Goal: Task Accomplishment & Management: Manage account settings

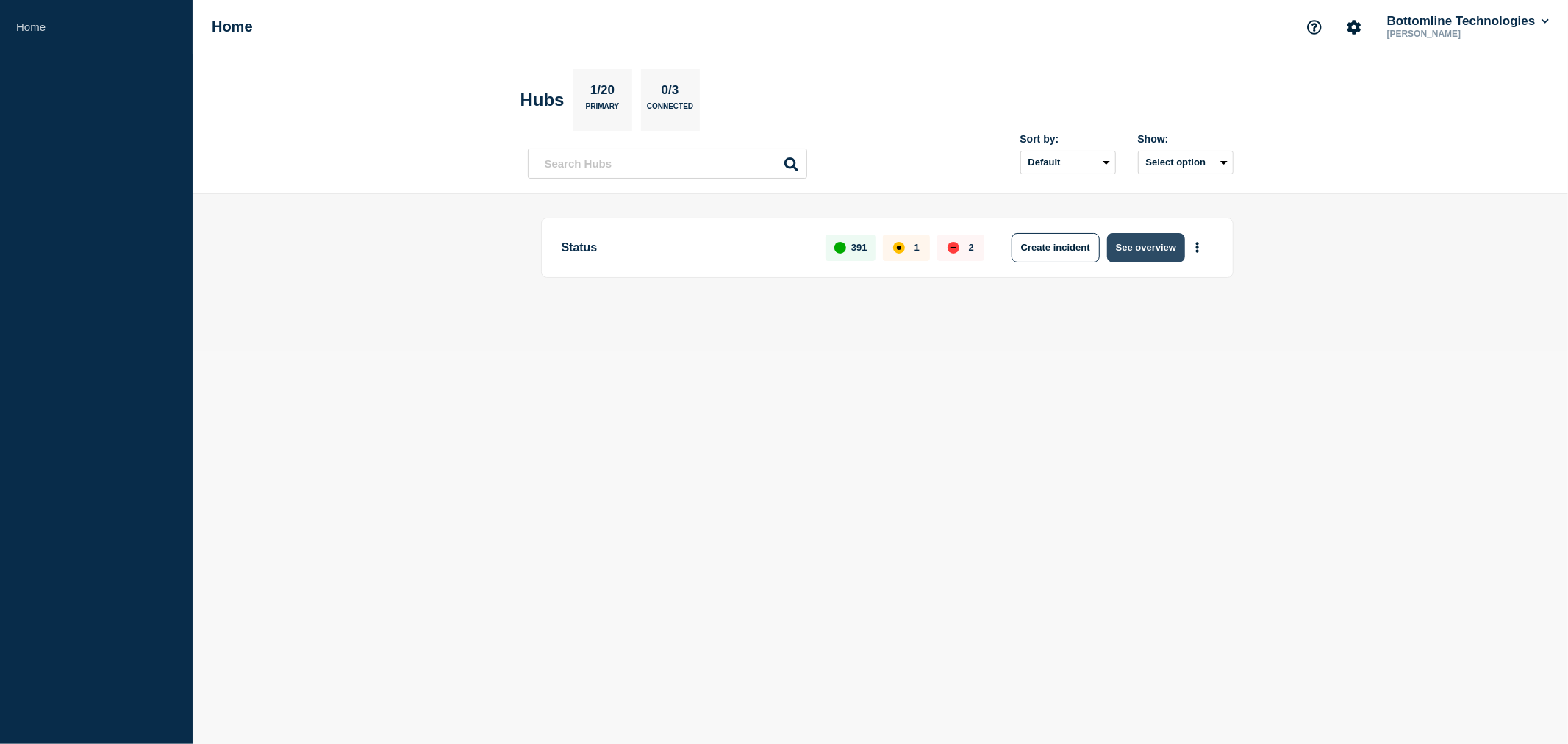
click at [1149, 241] on button "See overview" at bounding box center [1147, 248] width 78 height 30
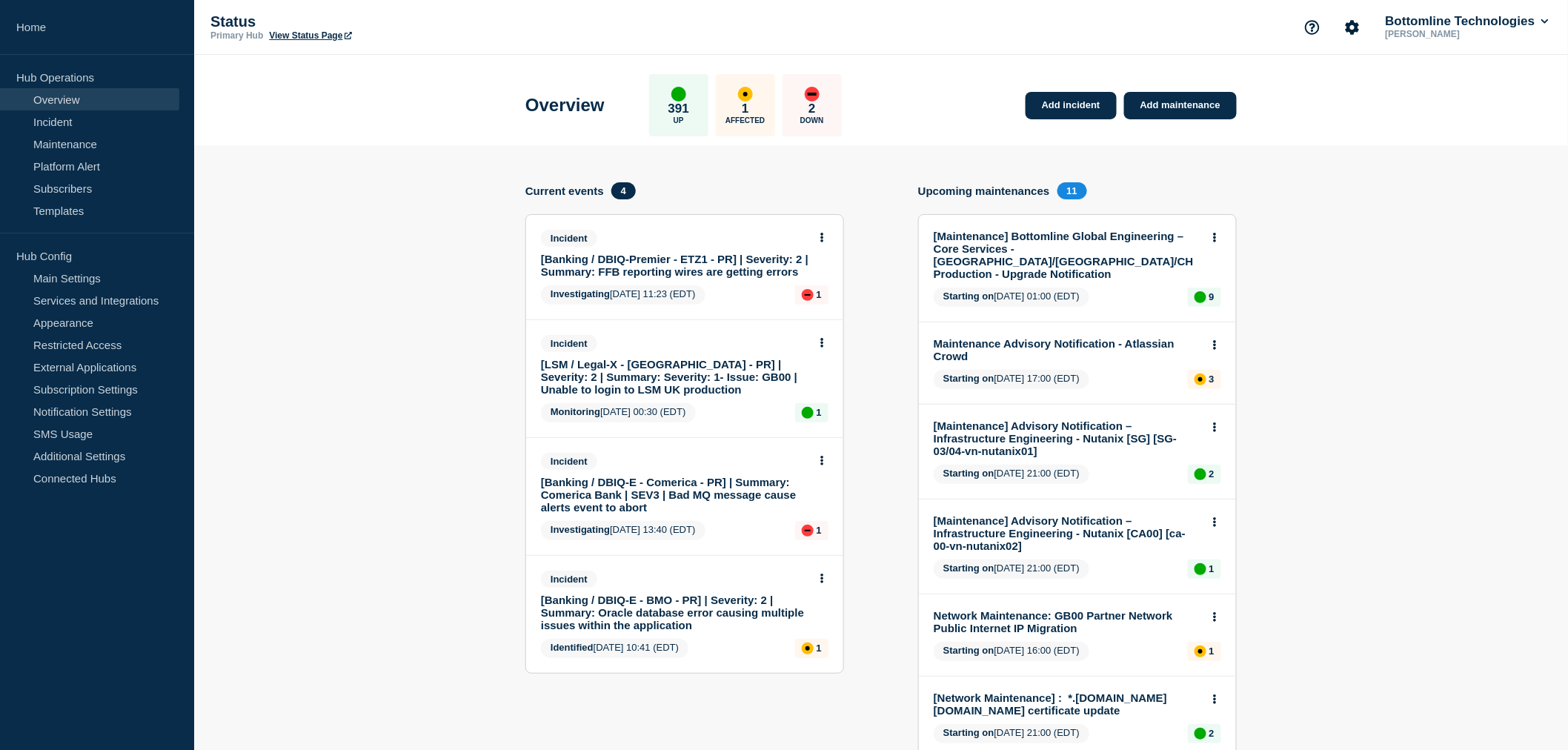
scroll to position [82, 0]
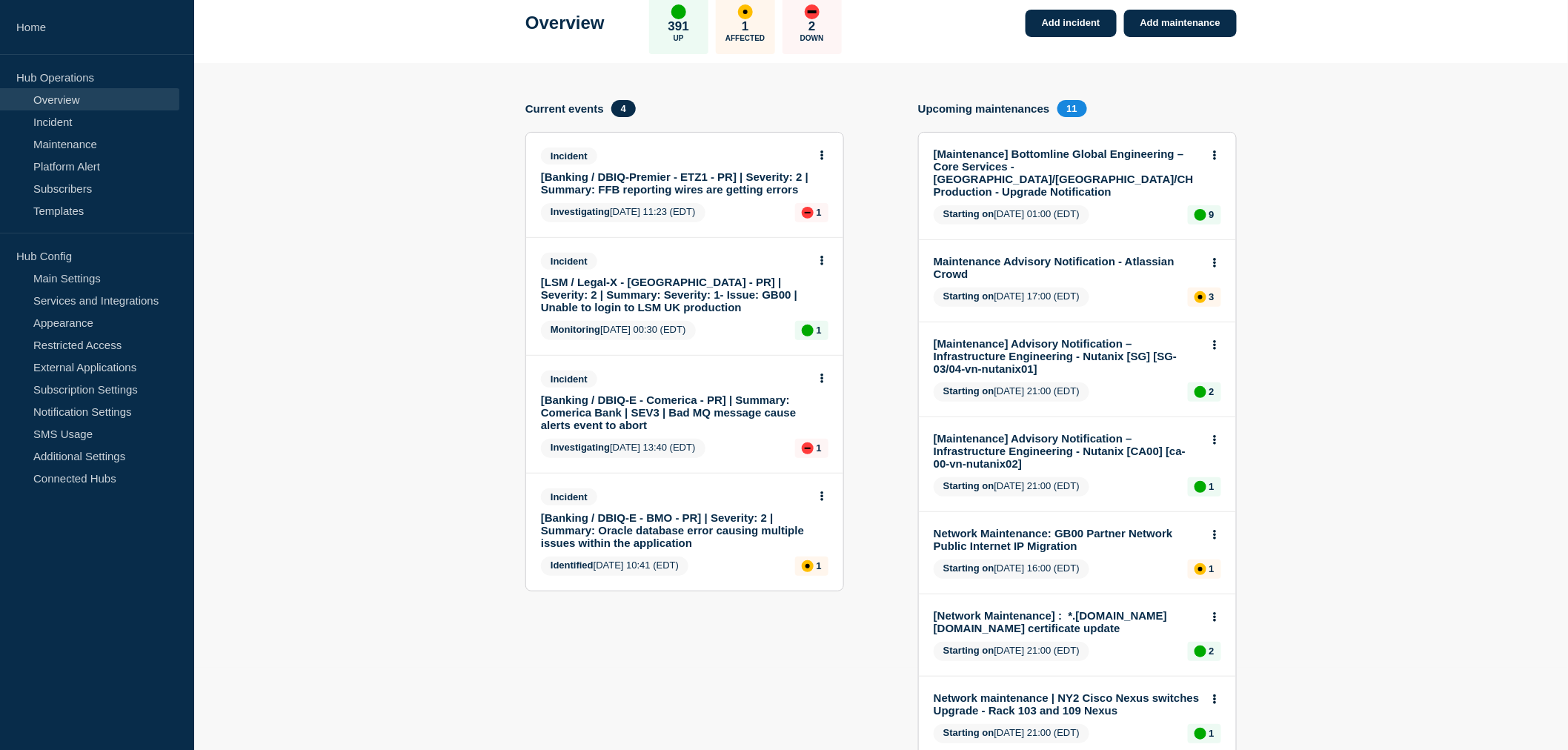
click at [698, 179] on link "[Banking / DBIQ-Premier - ETZ1 - PR] | Severity: 2 | Summary: FFB reporting wir…" at bounding box center [674, 183] width 267 height 25
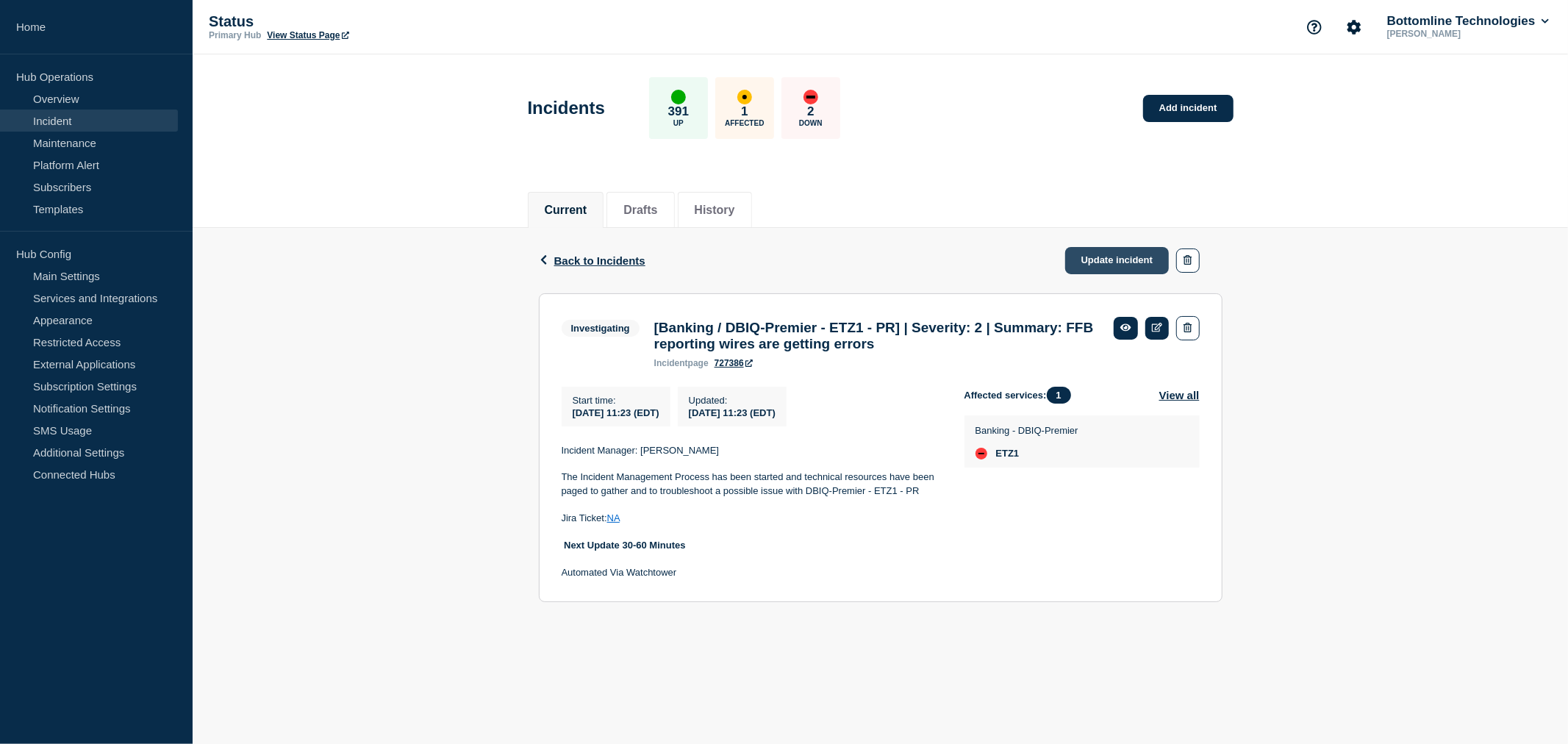
click at [1103, 251] on link "Update incident" at bounding box center [1118, 260] width 104 height 27
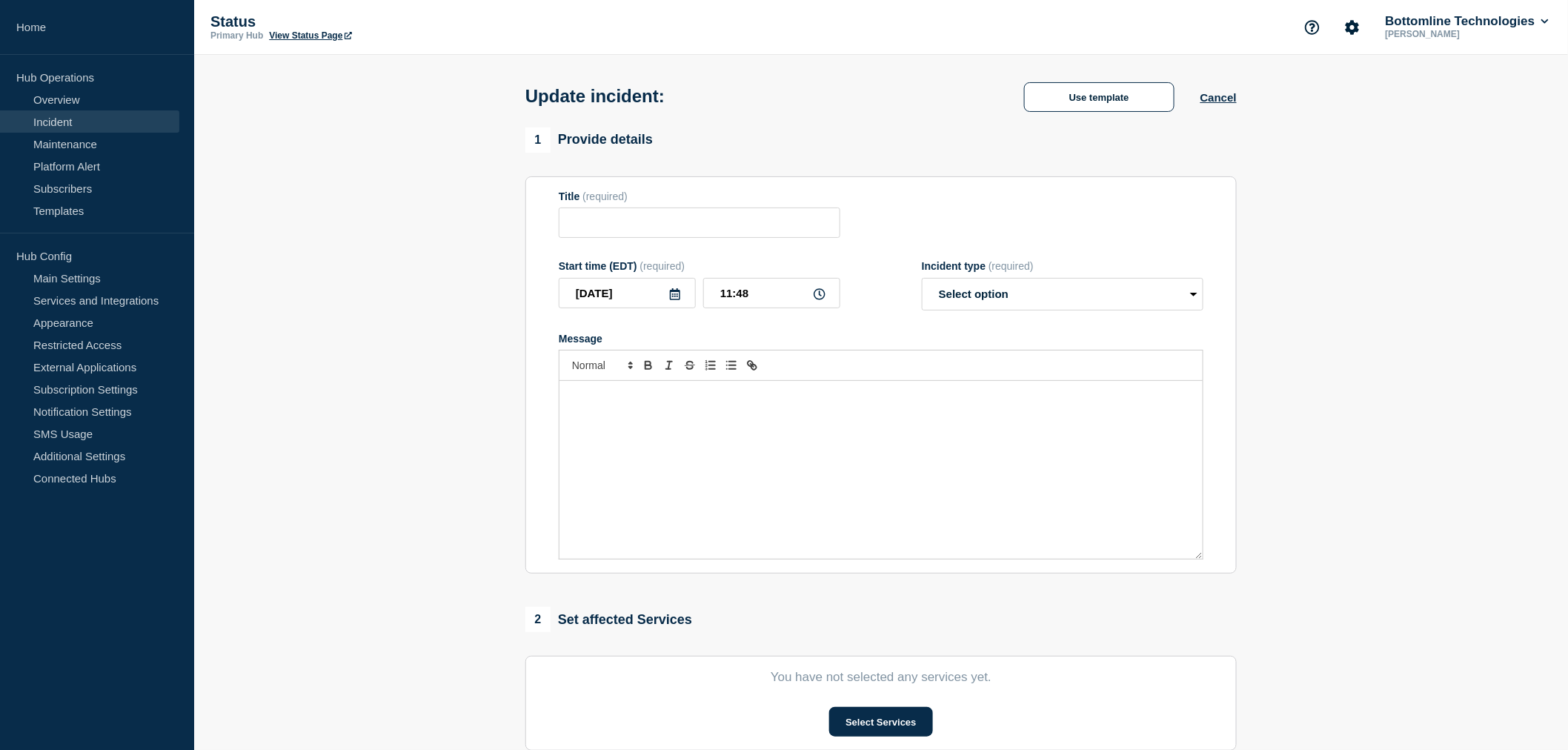
type input "[Banking / DBIQ-Premier - ETZ1 - PR] | Severity: 2 | Summary: FFB reporting wir…"
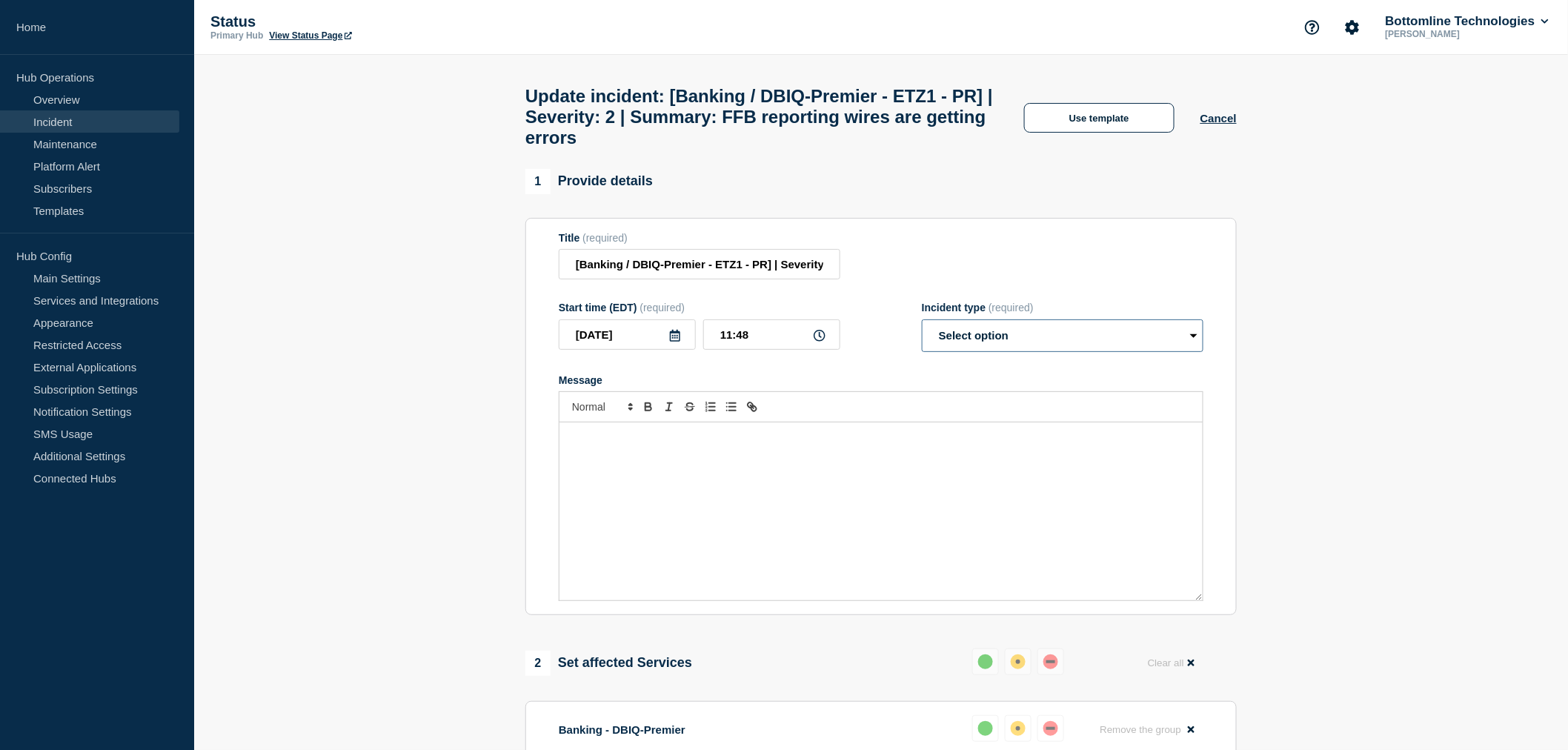
click at [982, 352] on select "Select option Investigating Identified Monitoring Resolved" at bounding box center [1062, 336] width 281 height 33
select select "resolved"
click at [921, 333] on select "Select option Investigating Identified Monitoring Resolved" at bounding box center [1062, 336] width 281 height 33
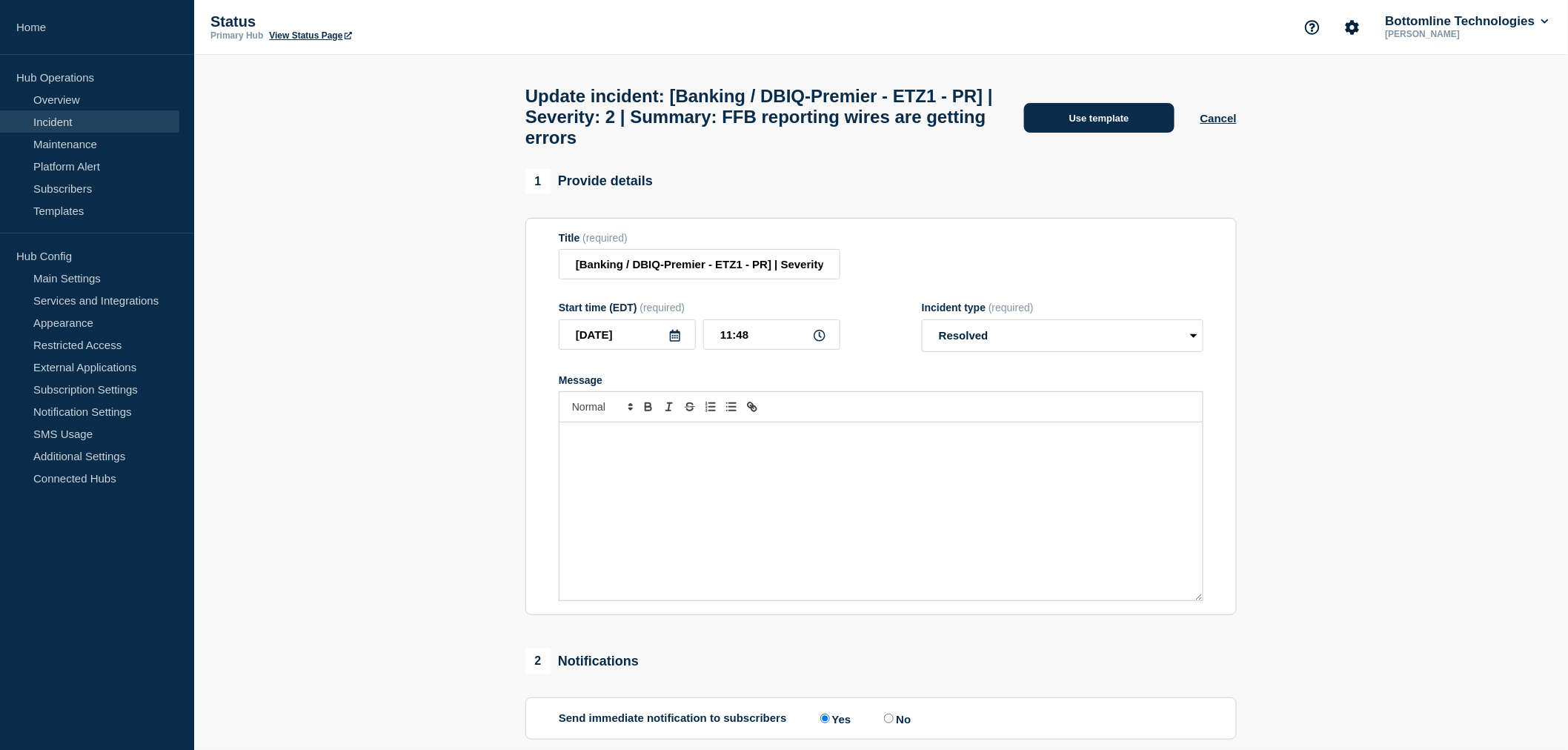
click at [1087, 129] on button "Use template" at bounding box center [1099, 118] width 150 height 30
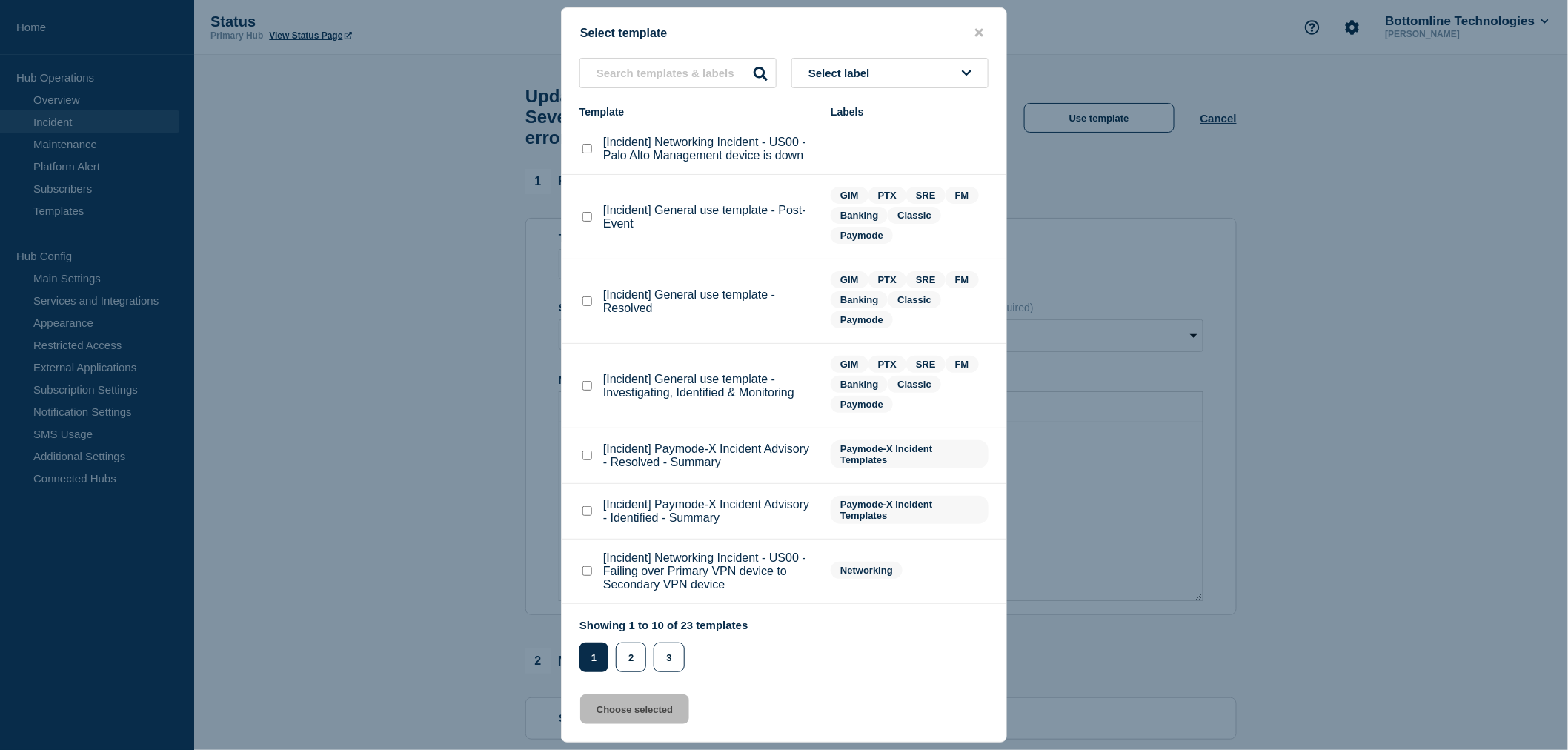
click at [583, 302] on checkbox"] "[Incident] General use template - Resolved checkbox" at bounding box center [587, 301] width 9 height 9
checkbox checkbox"] "true"
click at [650, 706] on button "Choose selected" at bounding box center [635, 710] width 109 height 30
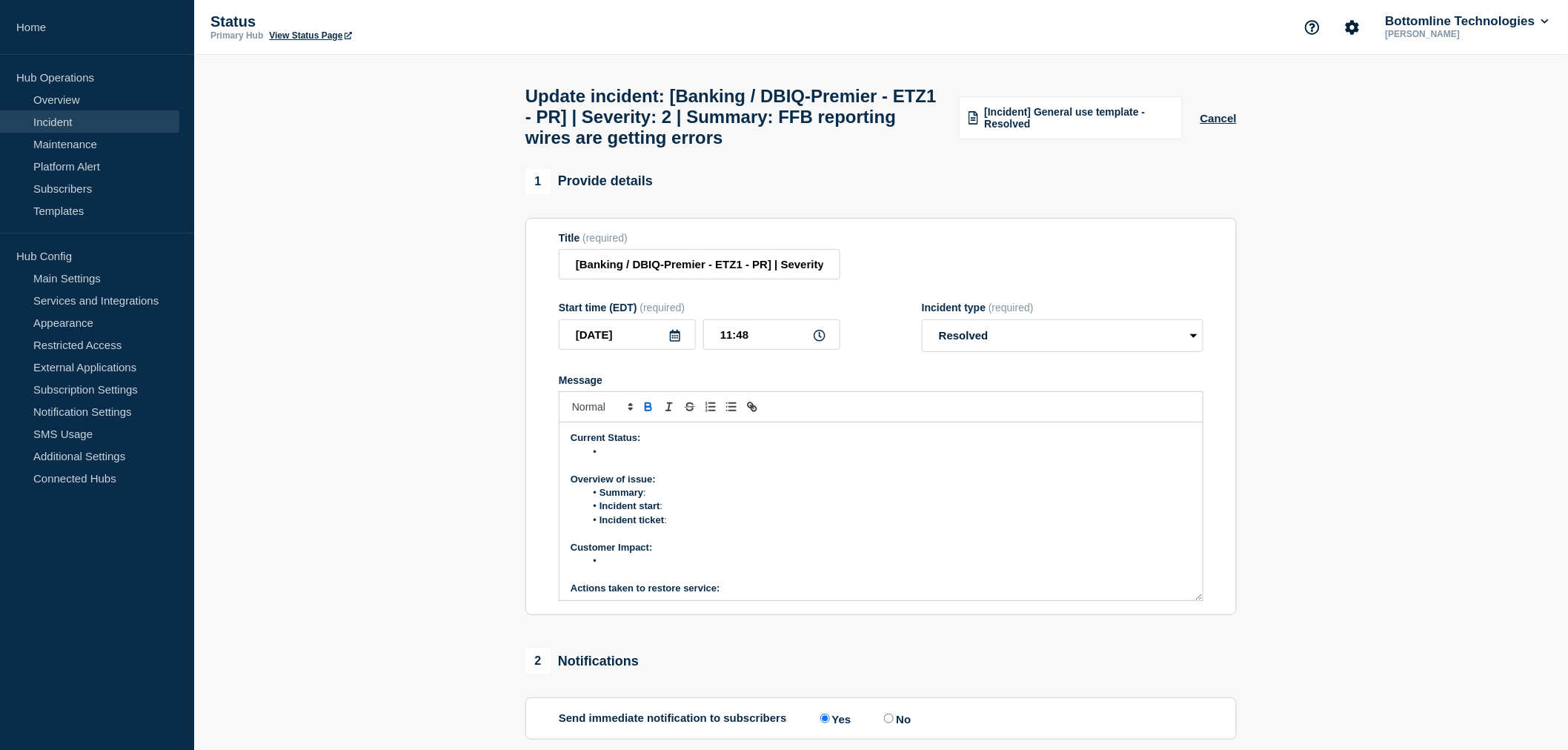
click at [628, 458] on li "Message" at bounding box center [889, 452] width 606 height 13
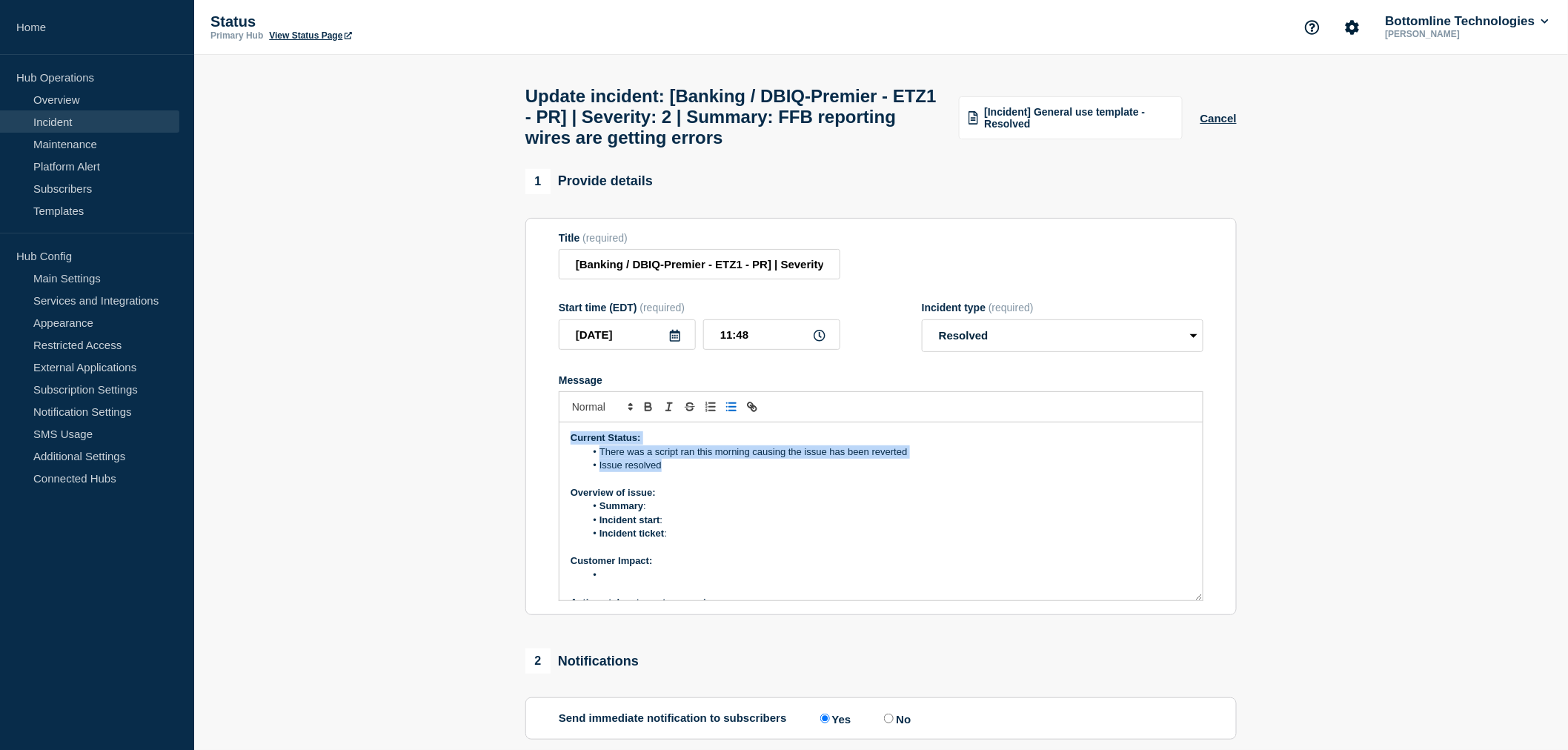
drag, startPoint x: 679, startPoint y: 474, endPoint x: 568, endPoint y: 447, distance: 114.2
click at [568, 447] on div "Current Status: There was a script ran this morning causing the issue has been …" at bounding box center [881, 512] width 643 height 178
copy div "Current Status: There was a script ran this morning causing the issue has been …"
drag, startPoint x: 780, startPoint y: 499, endPoint x: 746, endPoint y: 501, distance: 34.1
click at [780, 500] on p "Overview of issue:" at bounding box center [881, 493] width 620 height 13
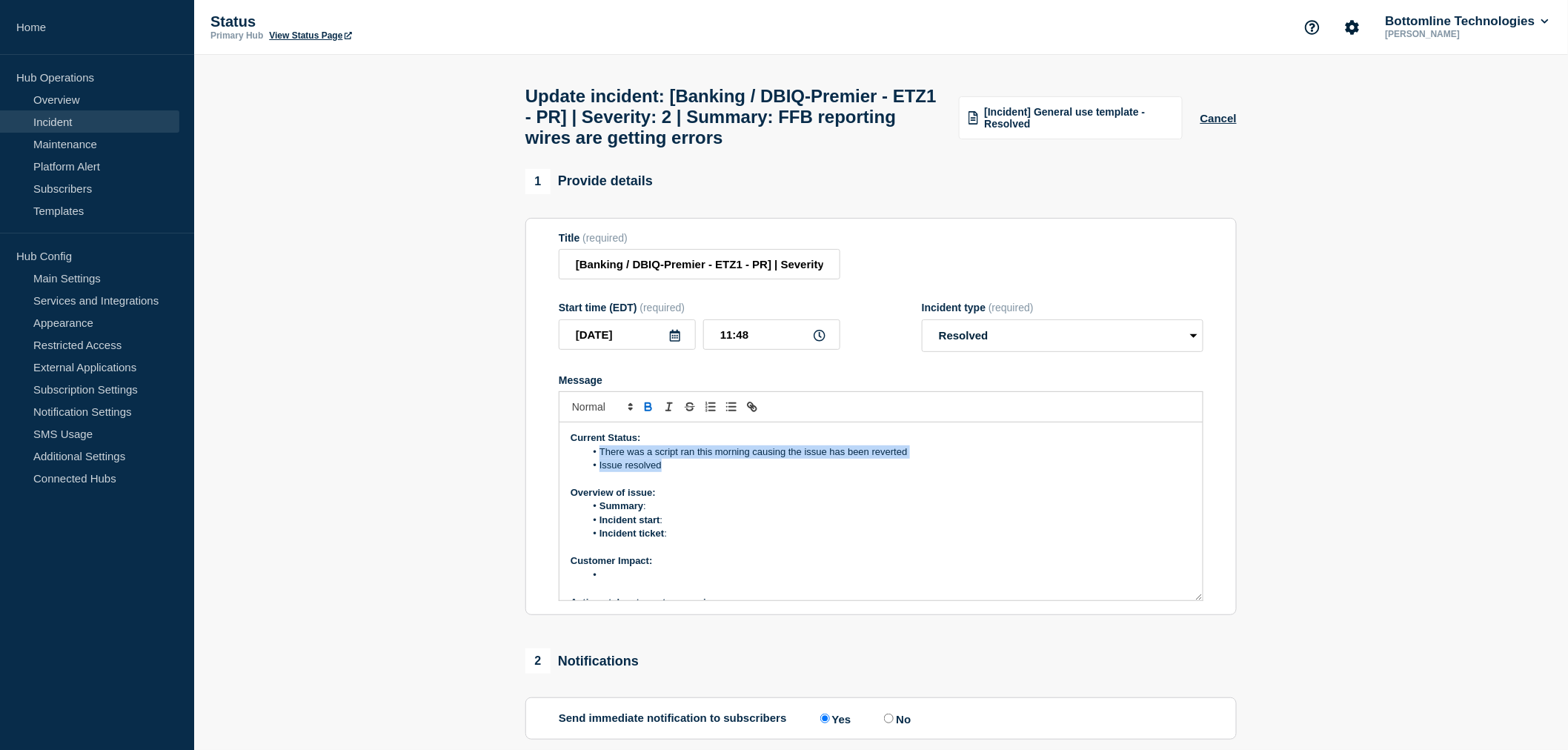
drag, startPoint x: 665, startPoint y: 476, endPoint x: 584, endPoint y: 462, distance: 82.2
click at [584, 462] on ol "There was a script ran this morning causing the issue has been reverted Issue r…" at bounding box center [881, 458] width 620 height 27
click at [571, 458] on p "A script that ran this morning caused the issue, but it has been reverted." at bounding box center [881, 452] width 620 height 13
click at [731, 413] on icon "Toggle bulleted list" at bounding box center [731, 407] width 13 height 13
click at [674, 513] on li "Summary :" at bounding box center [889, 506] width 606 height 13
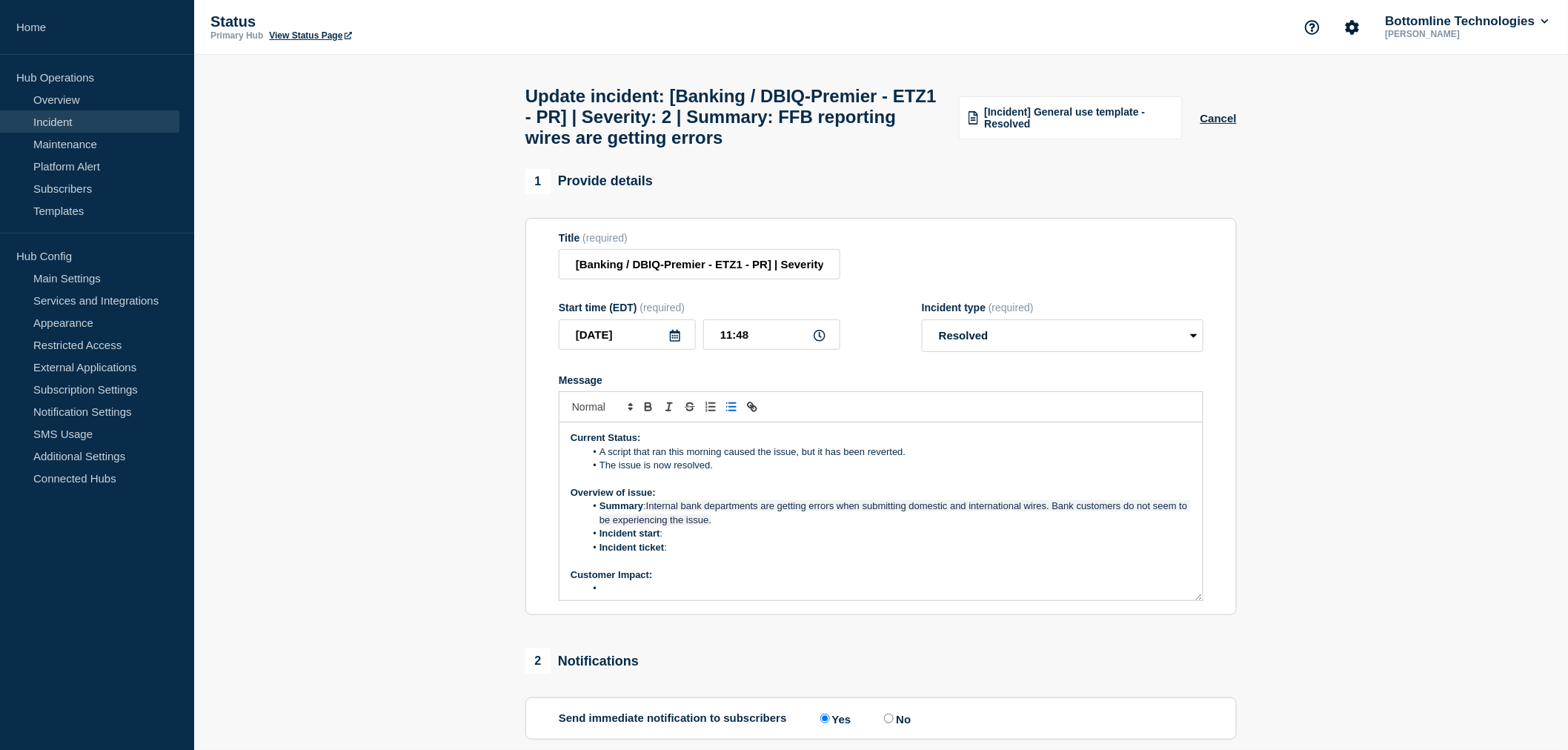
click at [678, 540] on li "Incident start :" at bounding box center [889, 533] width 606 height 13
click at [681, 554] on li "Incident ticket :" at bounding box center [889, 548] width 606 height 13
click at [690, 554] on li "Incident ticket : W" at bounding box center [889, 548] width 606 height 13
click at [568, 561] on div "Current Status: A script that ran this morning caused the issue, but it has bee…" at bounding box center [881, 512] width 643 height 178
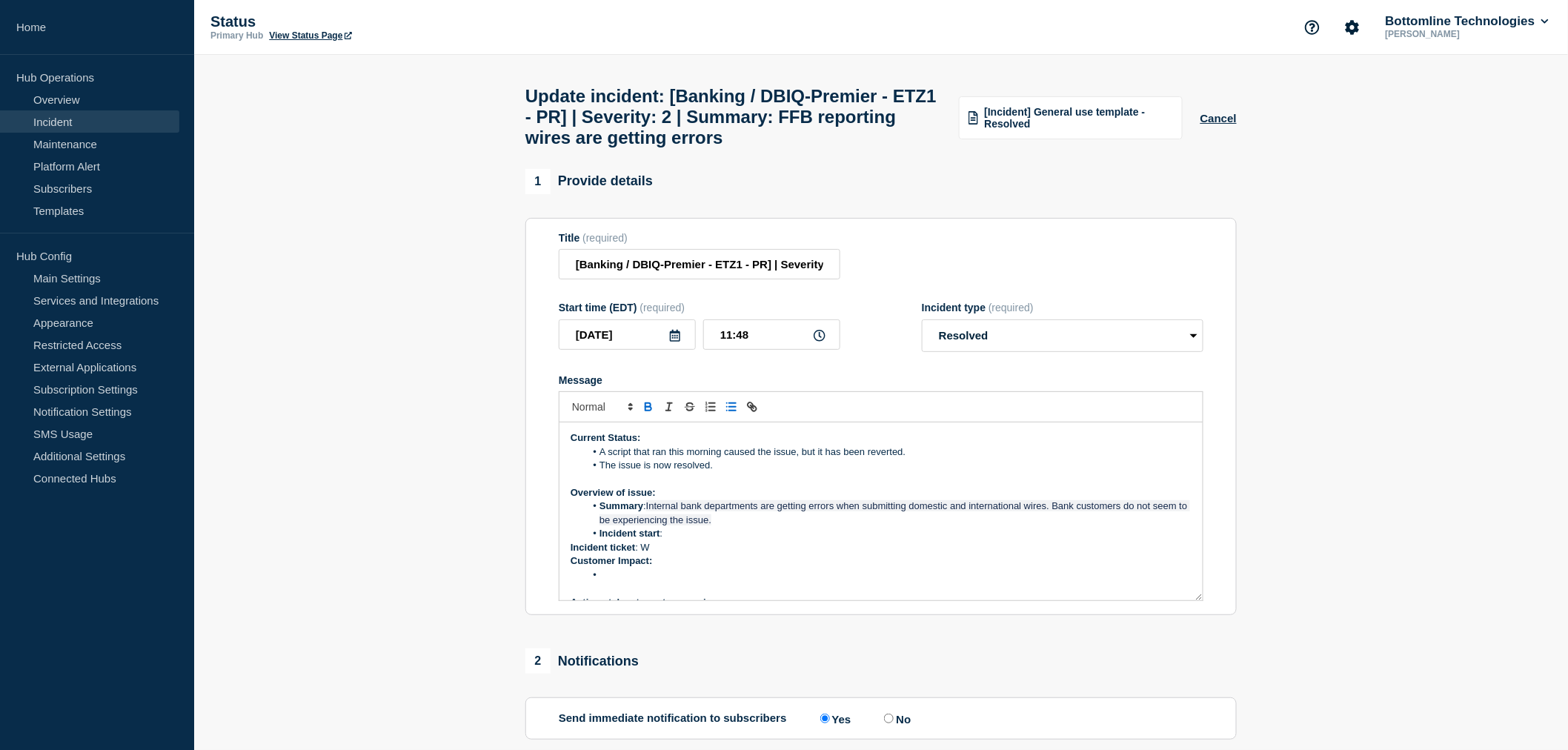
click at [734, 411] on line "Toggle bulleted list" at bounding box center [732, 411] width 7 height 0
click at [692, 554] on li "Incident ticket : W" at bounding box center [889, 548] width 606 height 13
click at [572, 566] on strong "Customer Impact:" at bounding box center [612, 561] width 82 height 11
click at [652, 520] on span "Internal bank departments are getting errors when submitting domestic and inter…" at bounding box center [895, 513] width 590 height 24
drag, startPoint x: 652, startPoint y: 520, endPoint x: 674, endPoint y: 517, distance: 22.2
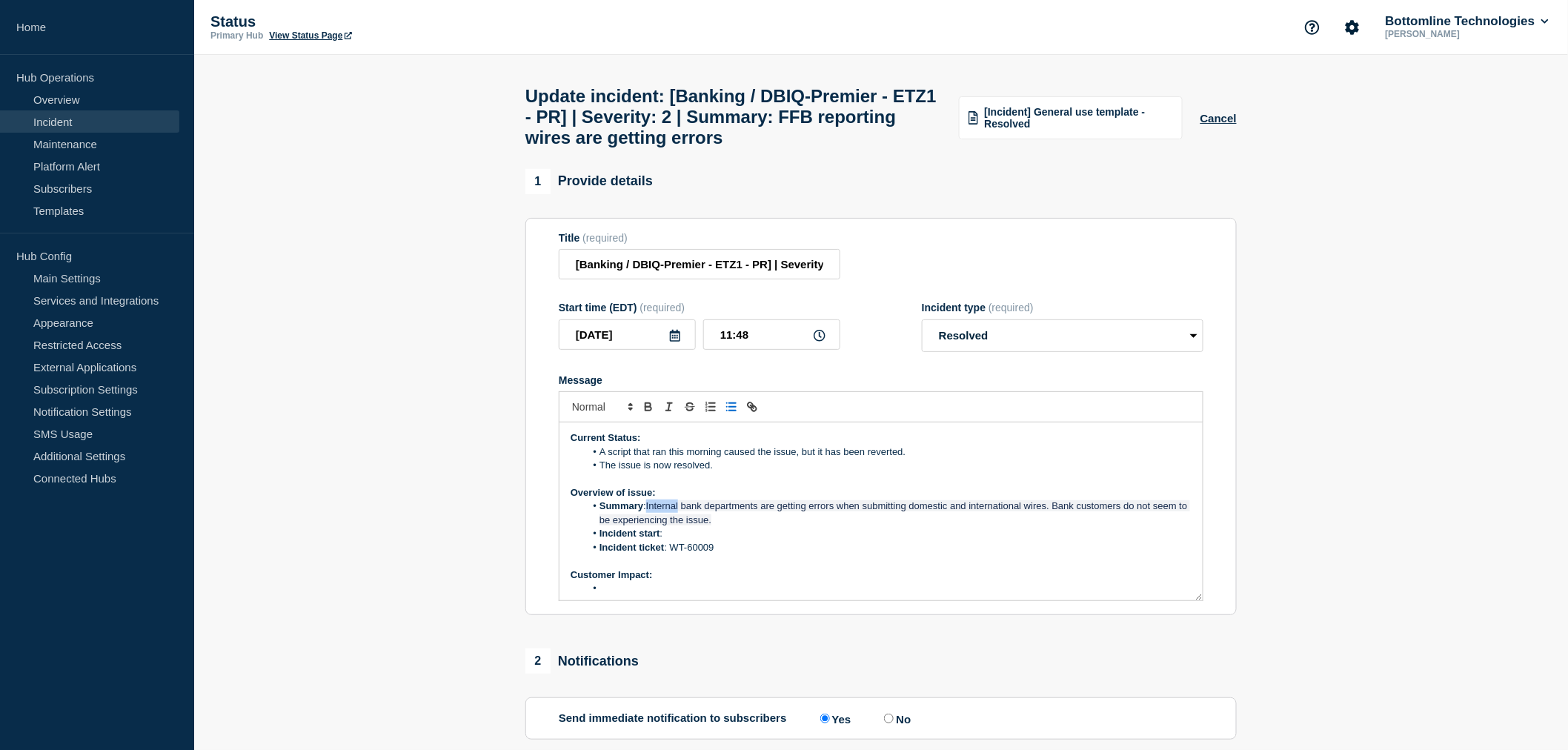
click at [669, 517] on span "Internal bank departments are getting errors when submitting domestic and inter…" at bounding box center [895, 513] width 590 height 24
drag, startPoint x: 694, startPoint y: 519, endPoint x: 757, endPoint y: 541, distance: 66.7
click at [757, 541] on ol "Summary : Internal bank departments are getting errors when submitting domestic…" at bounding box center [881, 527] width 620 height 55
click at [754, 527] on li "Summary : Internal bank departments are getting errors when submitting domestic…" at bounding box center [889, 513] width 606 height 27
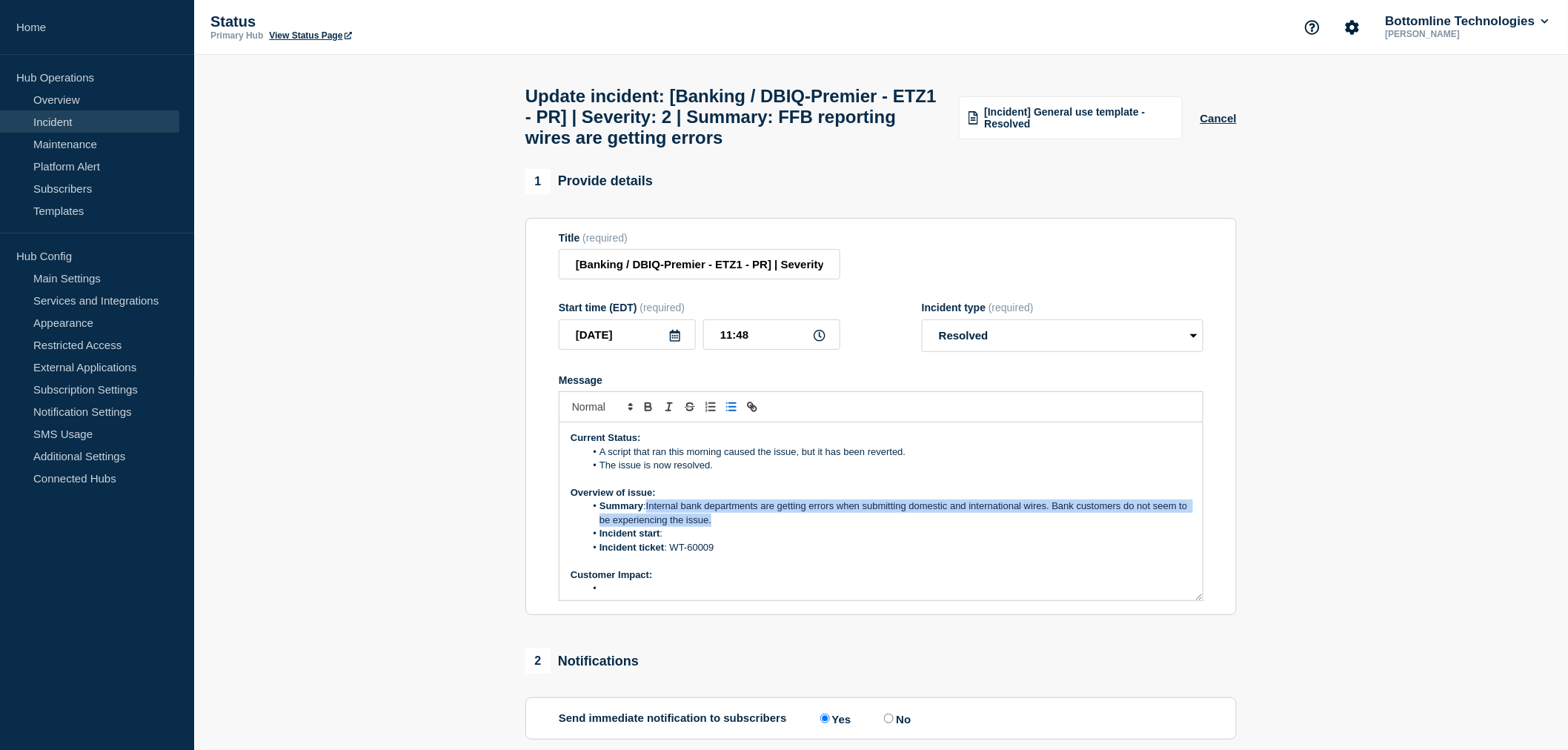
drag, startPoint x: 754, startPoint y: 535, endPoint x: 658, endPoint y: 517, distance: 97.7
click at [658, 517] on li "Summary : Internal bank departments are getting errors when submitting domestic…" at bounding box center [889, 513] width 606 height 27
copy span "Internal bank departments are getting errors when submitting domestic and inter…"
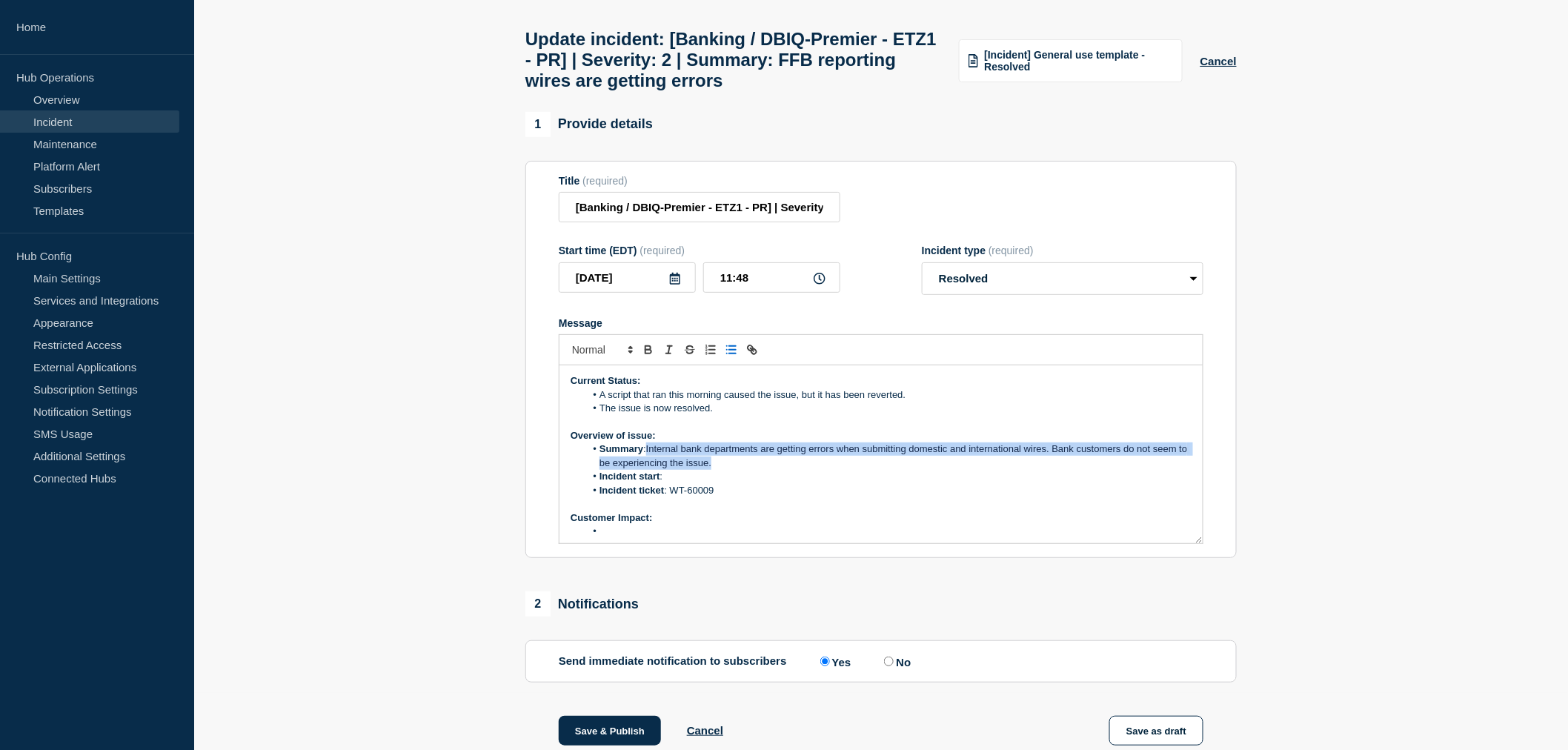
scroll to position [165, 0]
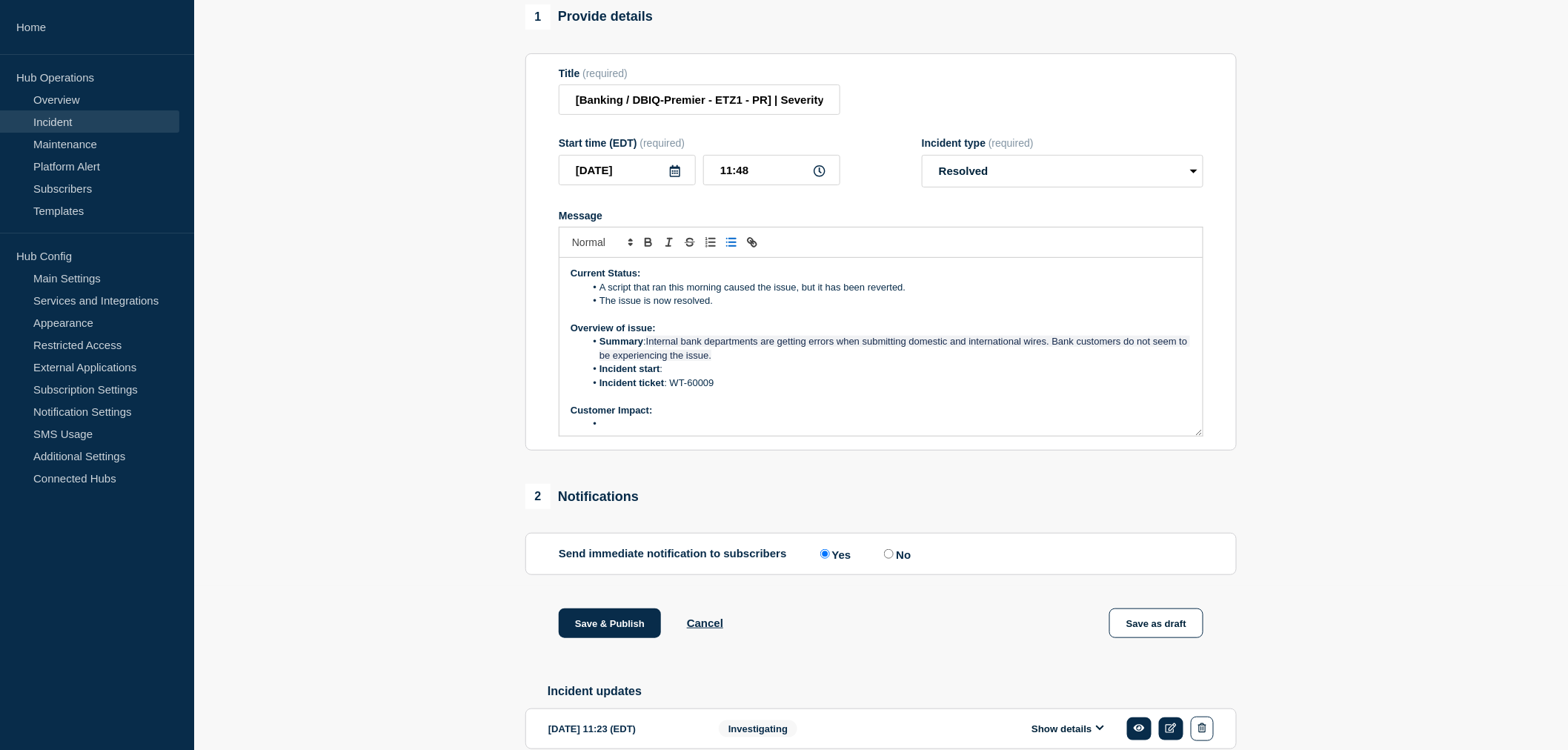
click at [620, 430] on li "Message" at bounding box center [889, 424] width 606 height 13
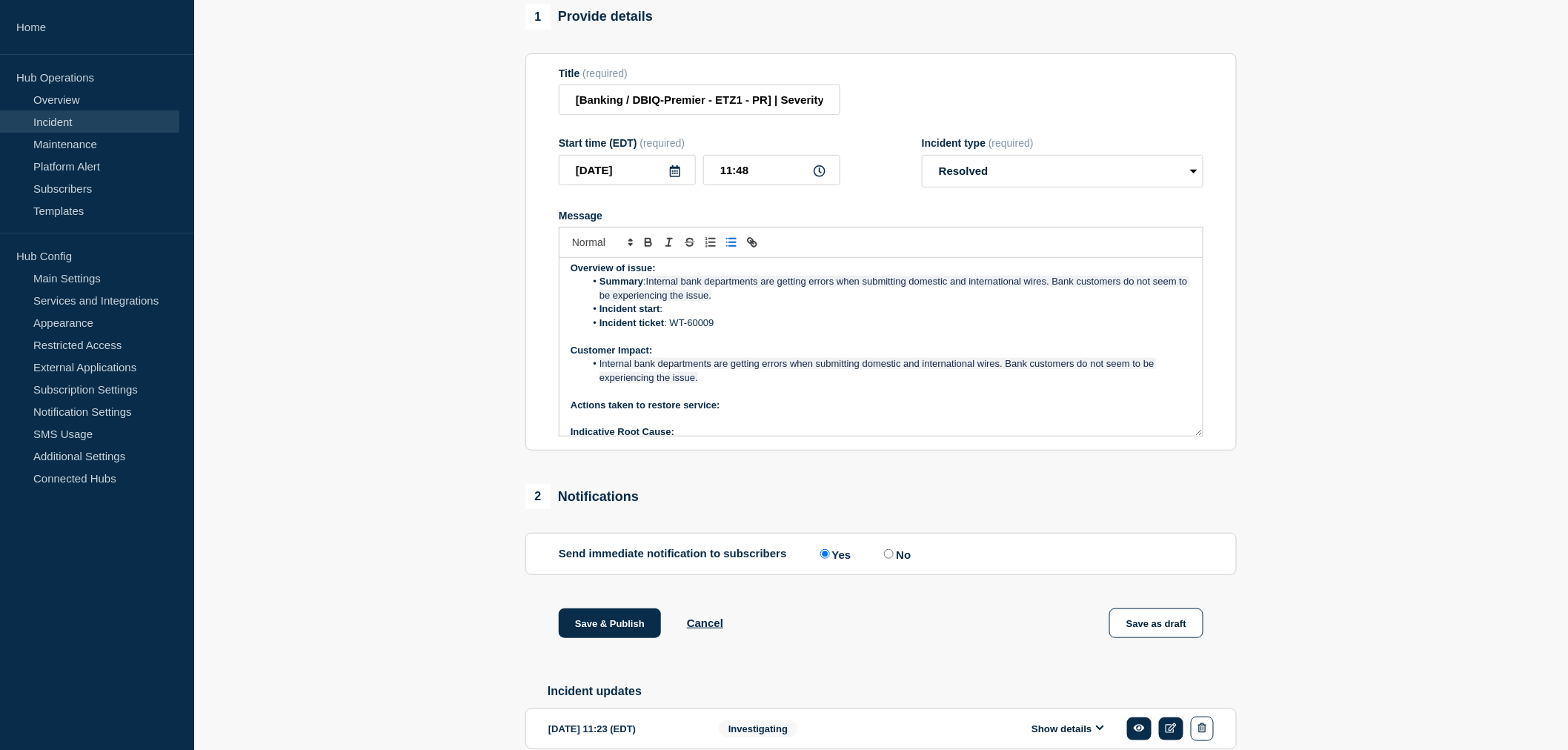
scroll to position [127, 0]
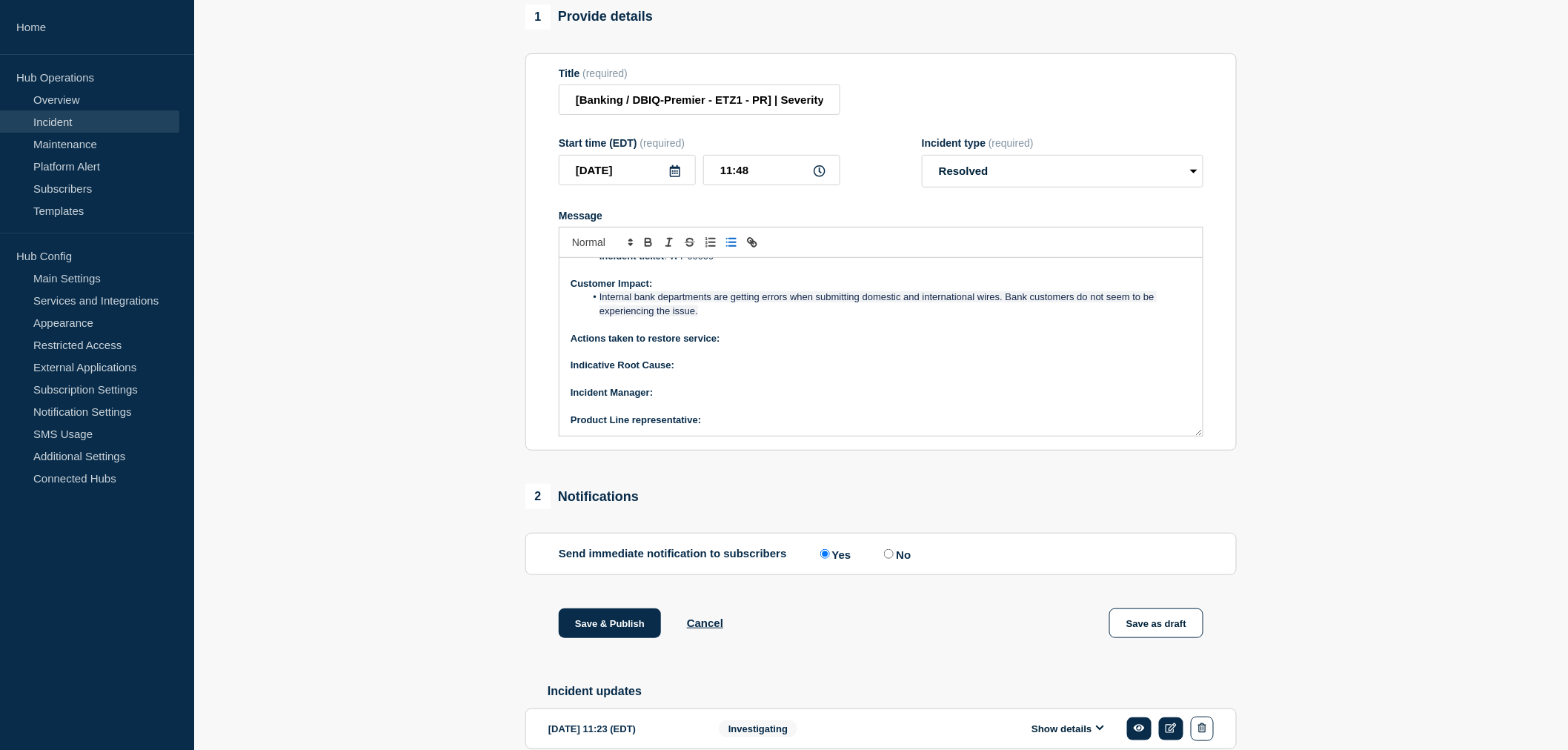
click at [724, 345] on p "Actions taken to restore service:" at bounding box center [881, 338] width 620 height 13
click at [730, 345] on p "Actions taken to restore service:" at bounding box center [881, 338] width 620 height 13
click at [700, 372] on p "Indicative Root Cause:" at bounding box center [881, 366] width 620 height 13
click at [688, 372] on p "Indicative Root Cause:" at bounding box center [881, 366] width 620 height 13
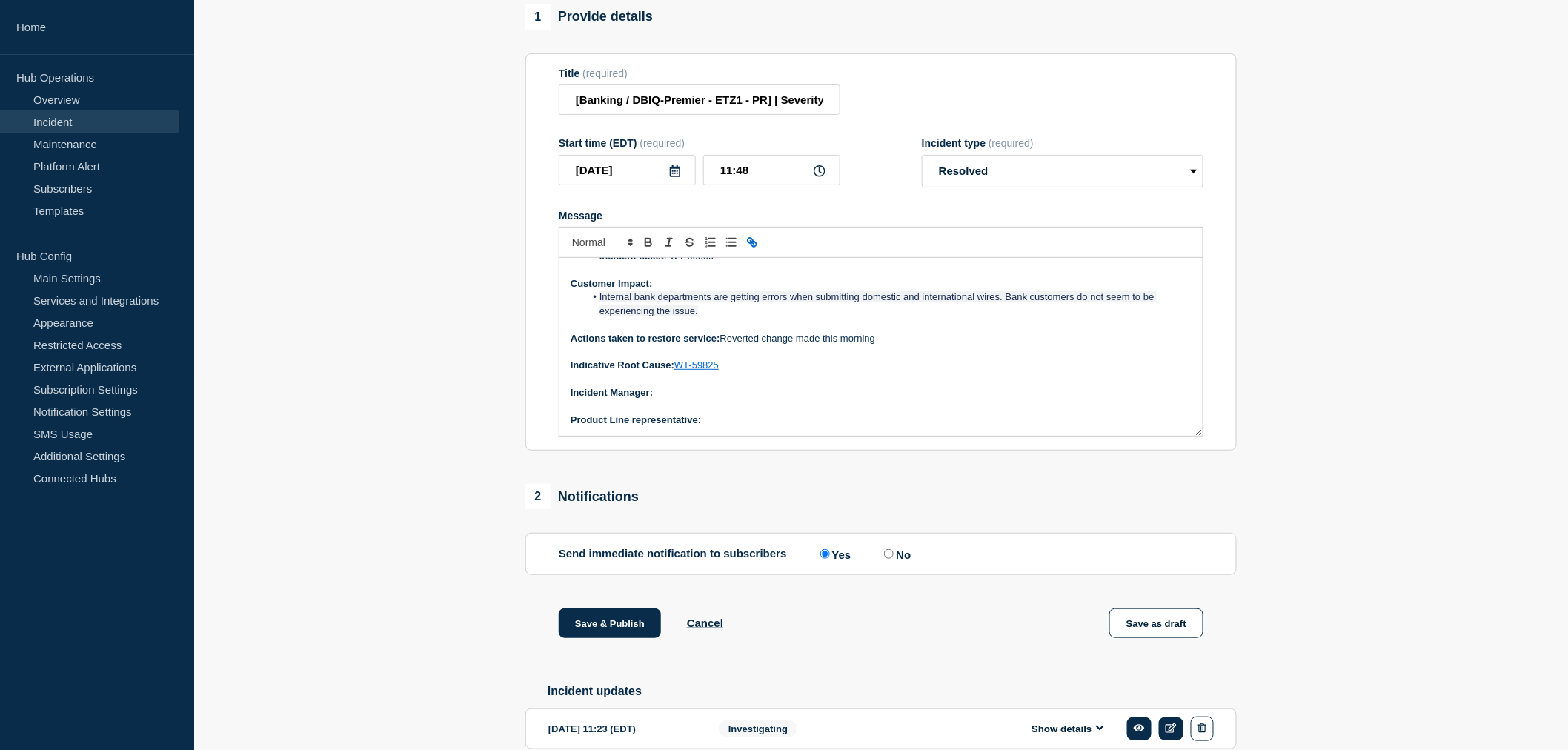
click at [675, 399] on p "﻿Incident Manager:" at bounding box center [881, 393] width 620 height 13
click at [715, 399] on p "﻿Incident Manager: [PERSON_NAME]" at bounding box center [881, 393] width 620 height 13
drag, startPoint x: 713, startPoint y: 405, endPoint x: 658, endPoint y: 401, distance: 55.1
click at [658, 399] on p "﻿Incident Manager: [PERSON_NAME]" at bounding box center [881, 393] width 620 height 13
click at [730, 427] on p "Product Line representative:" at bounding box center [881, 420] width 620 height 13
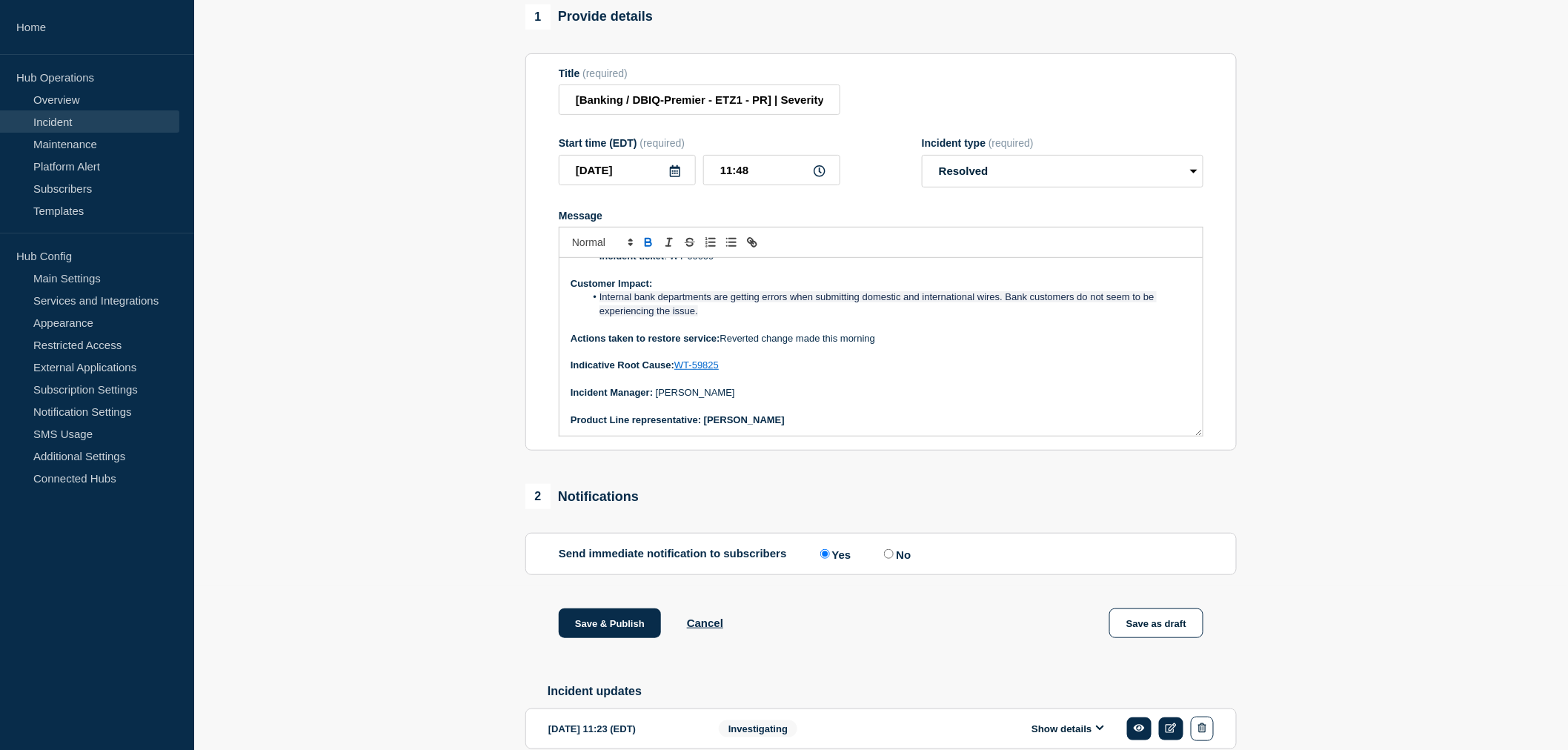
drag, startPoint x: 811, startPoint y: 427, endPoint x: 728, endPoint y: 428, distance: 83.0
click at [729, 427] on p "Product Line representative: [PERSON_NAME]" at bounding box center [881, 420] width 620 height 13
click at [836, 451] on section "Title (required) [Banking / DBIQ-Premier - ETZ1 - PR] | Severity: 2 | Summary: …" at bounding box center [881, 252] width 711 height 398
drag, startPoint x: 810, startPoint y: 436, endPoint x: 706, endPoint y: 433, distance: 104.0
click at [706, 427] on p "Product Line representative: [PERSON_NAME]" at bounding box center [881, 420] width 620 height 13
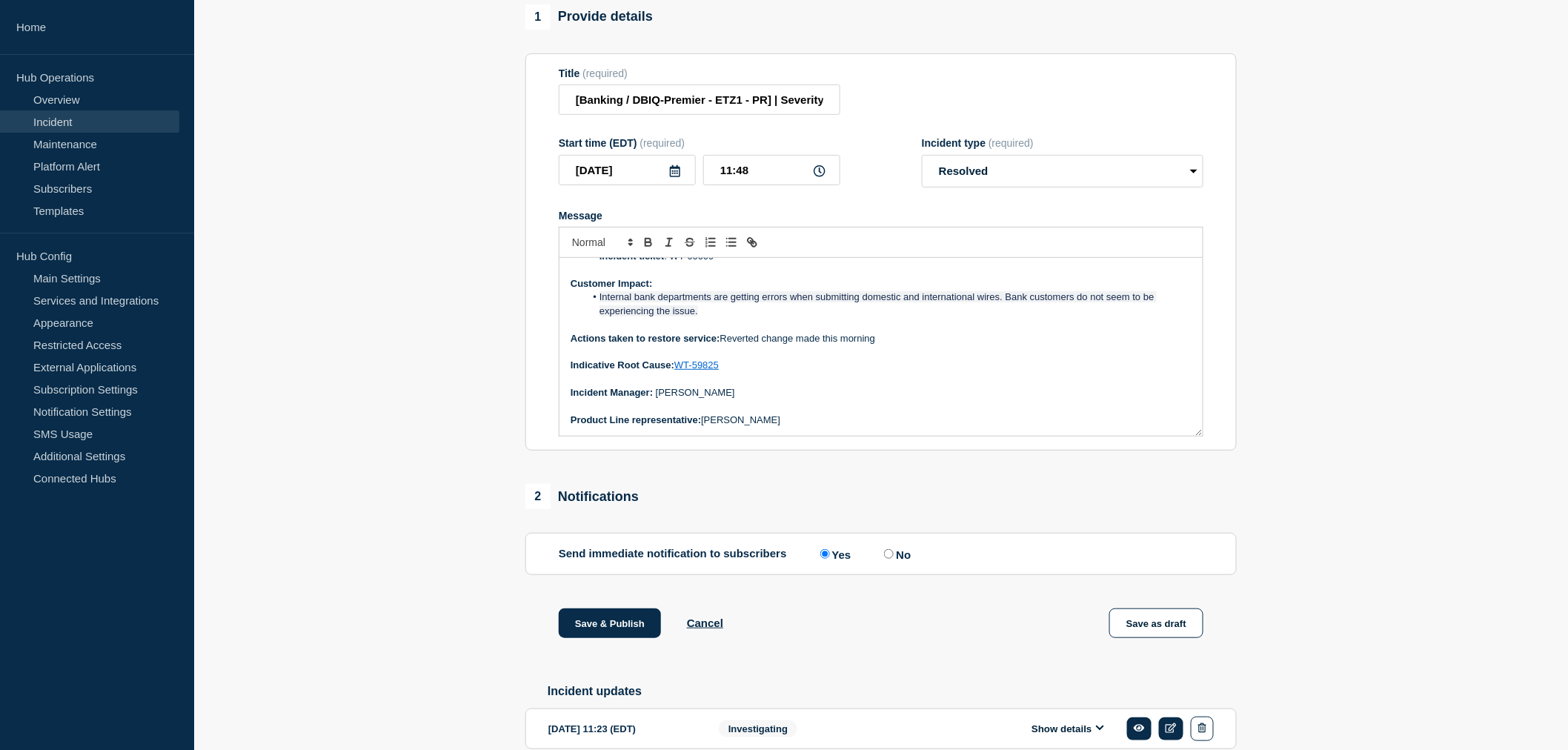
click at [875, 372] on p "Indicative Root Cause: WT-59825" at bounding box center [881, 366] width 620 height 13
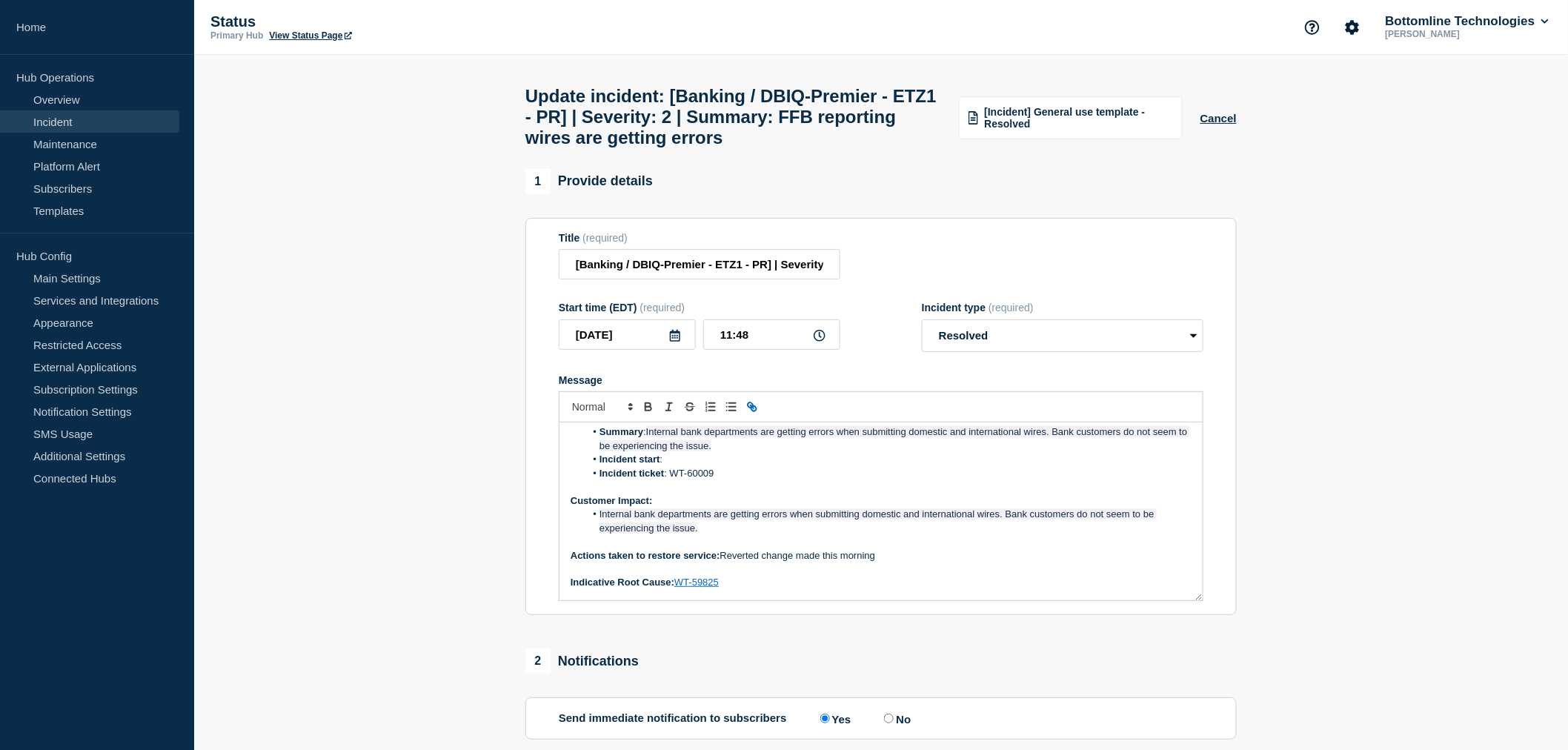
scroll to position [44, 0]
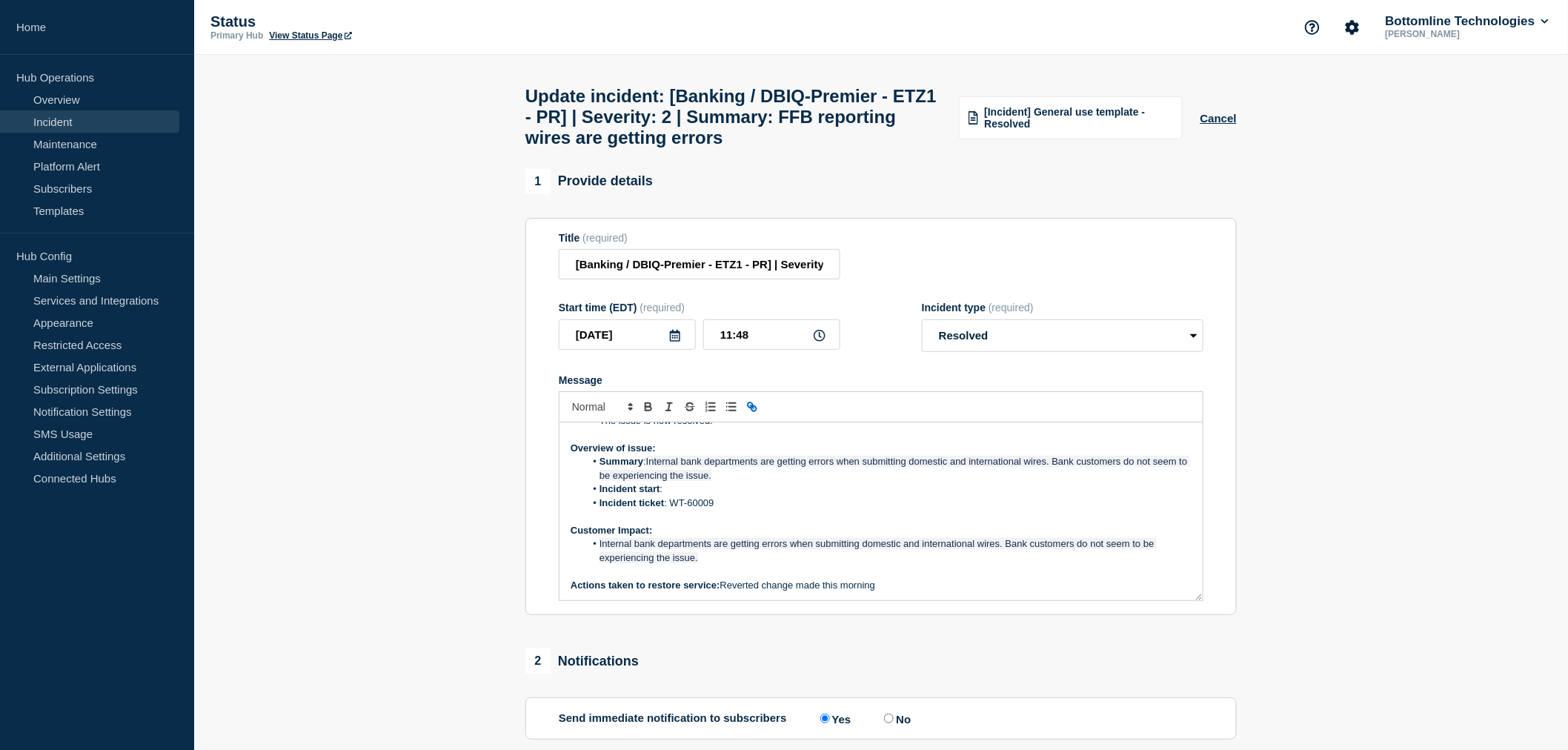
click at [672, 496] on li "Incident start :" at bounding box center [889, 489] width 606 height 13
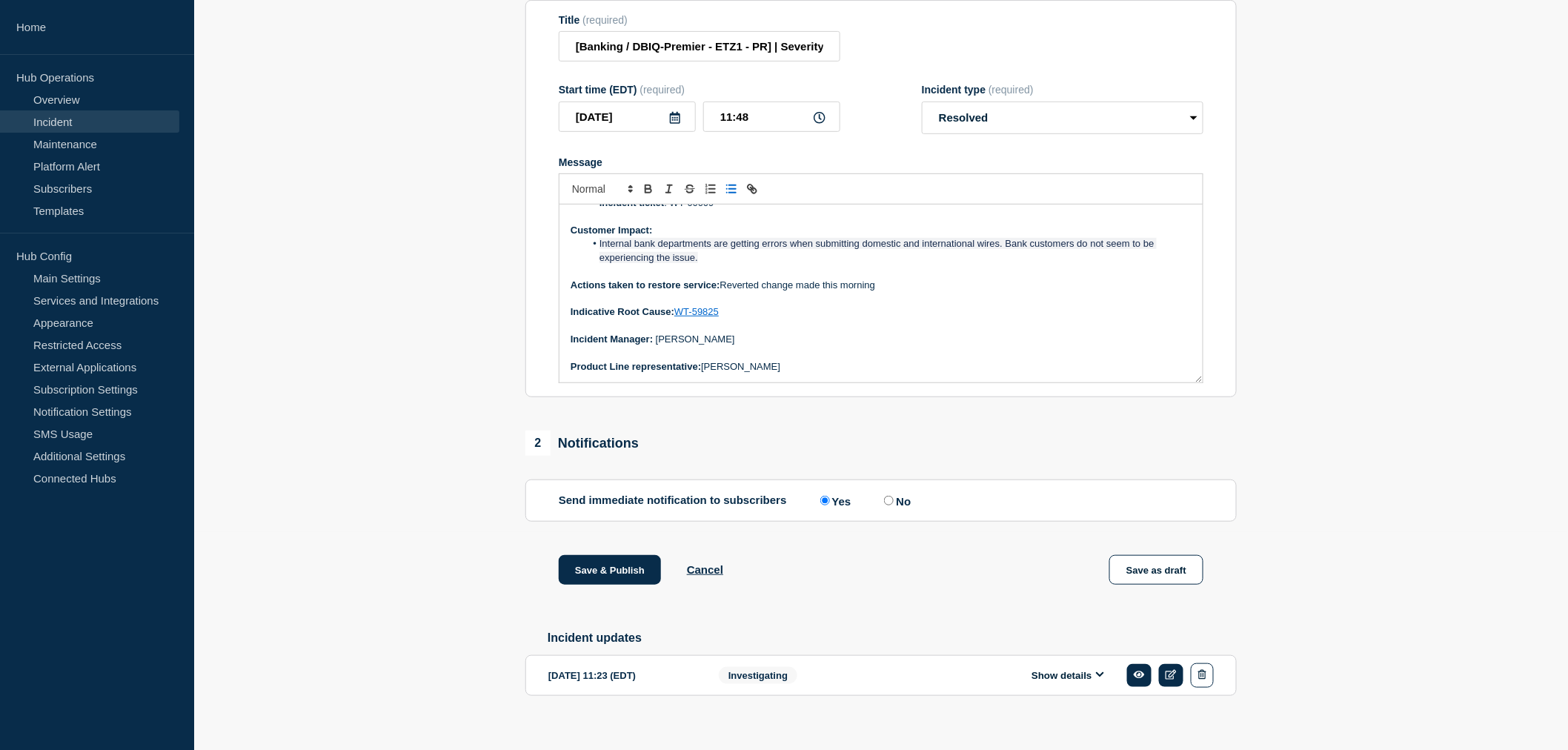
scroll to position [249, 0]
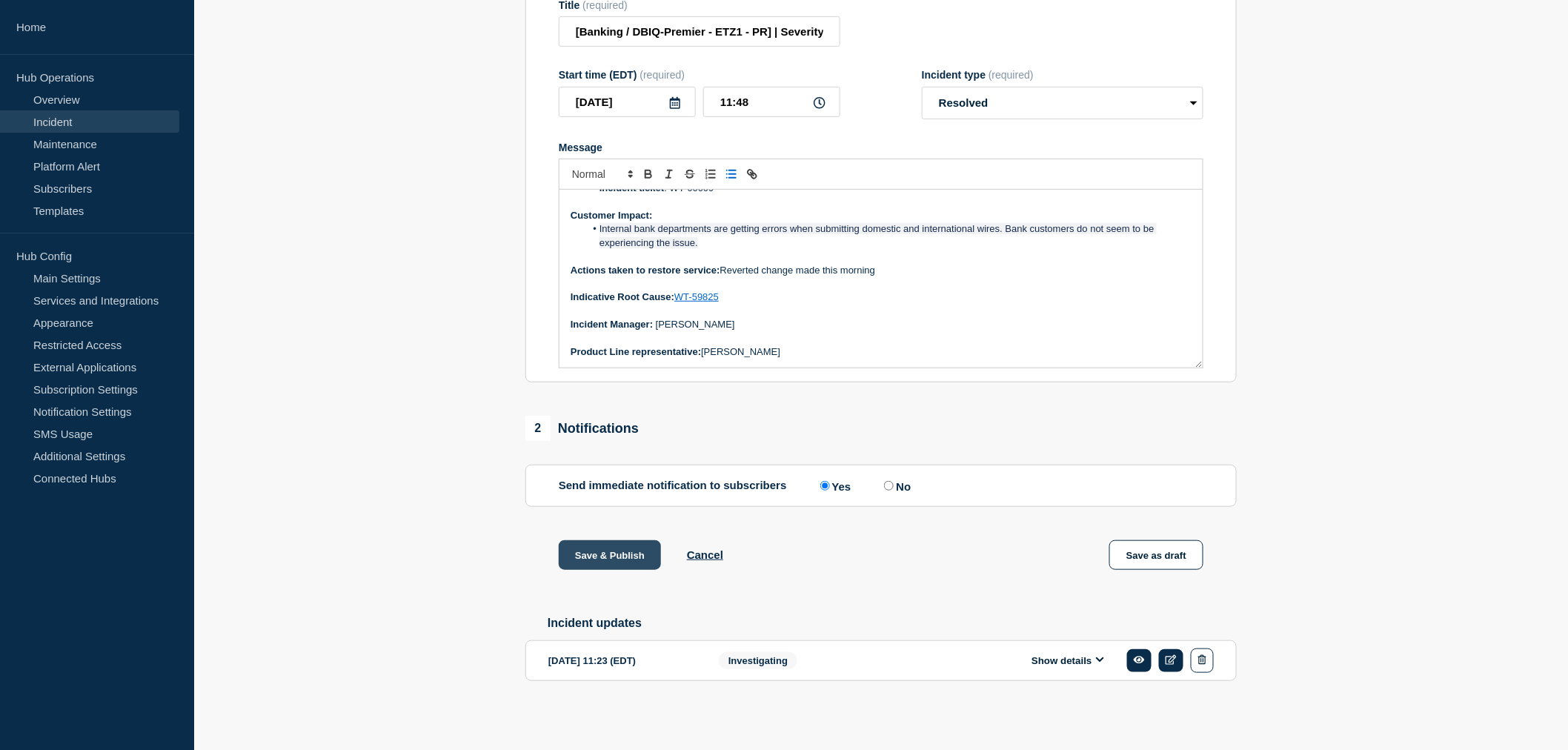
click at [586, 544] on button "Save & Publish" at bounding box center [609, 555] width 102 height 30
